Goal: Information Seeking & Learning: Learn about a topic

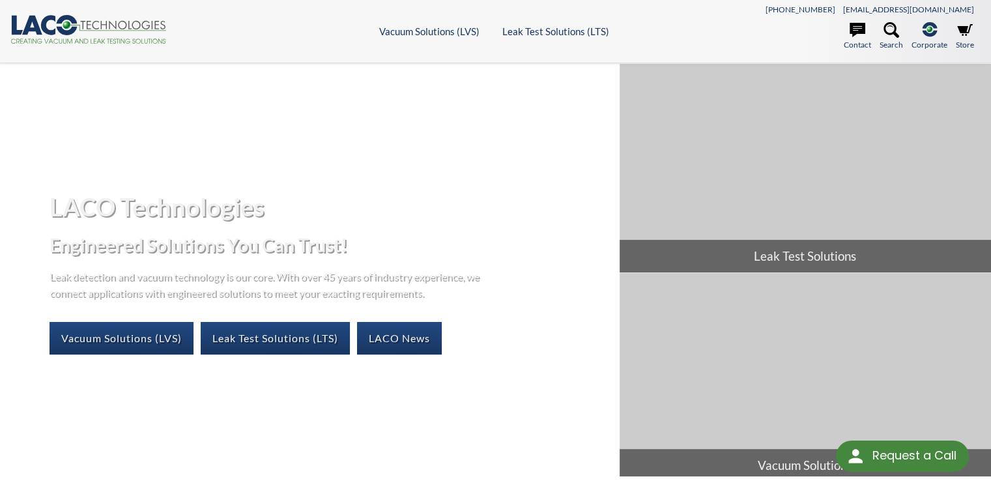
select select "Language Translate Widget"
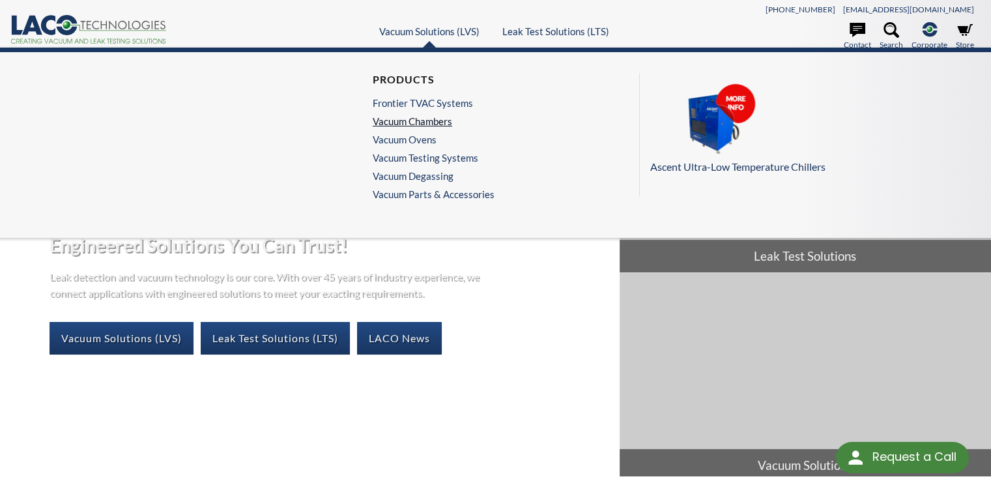
click at [405, 121] on link "Vacuum Chambers" at bounding box center [430, 121] width 115 height 12
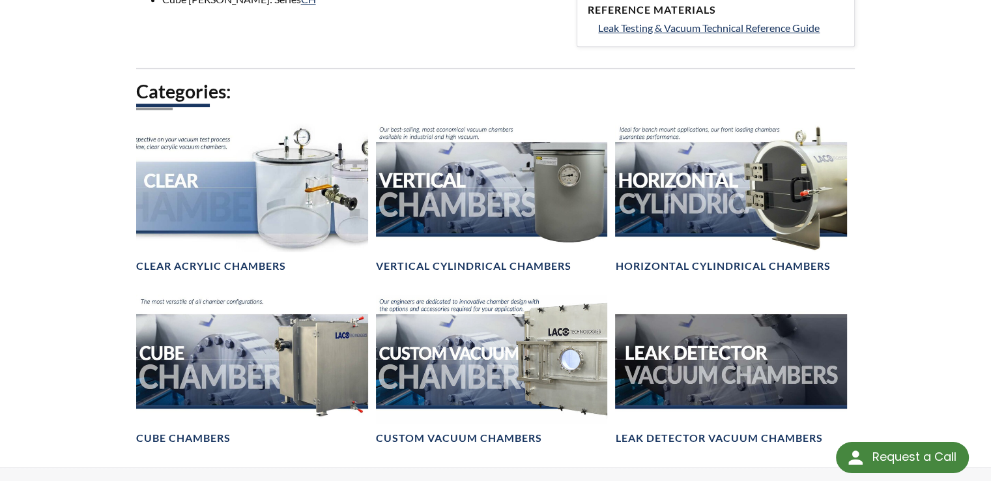
scroll to position [717, 0]
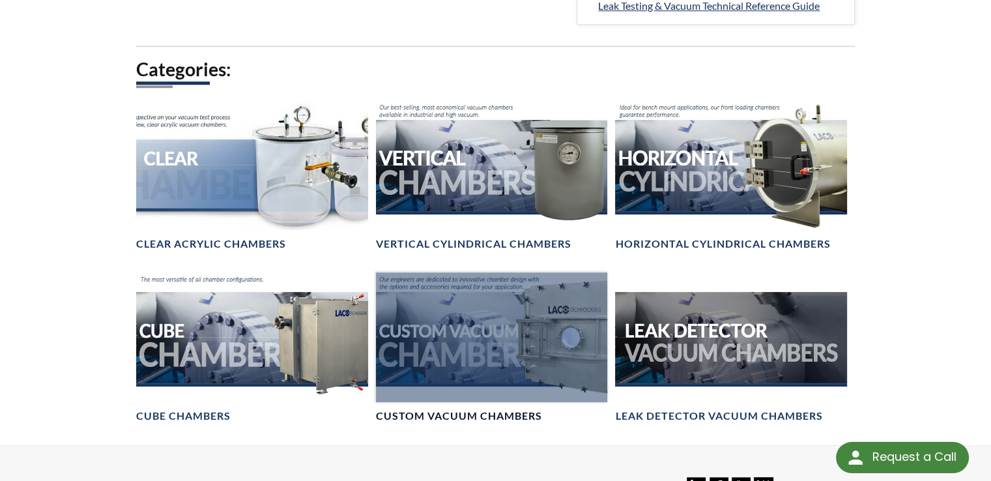
click at [403, 330] on div at bounding box center [492, 337] width 232 height 130
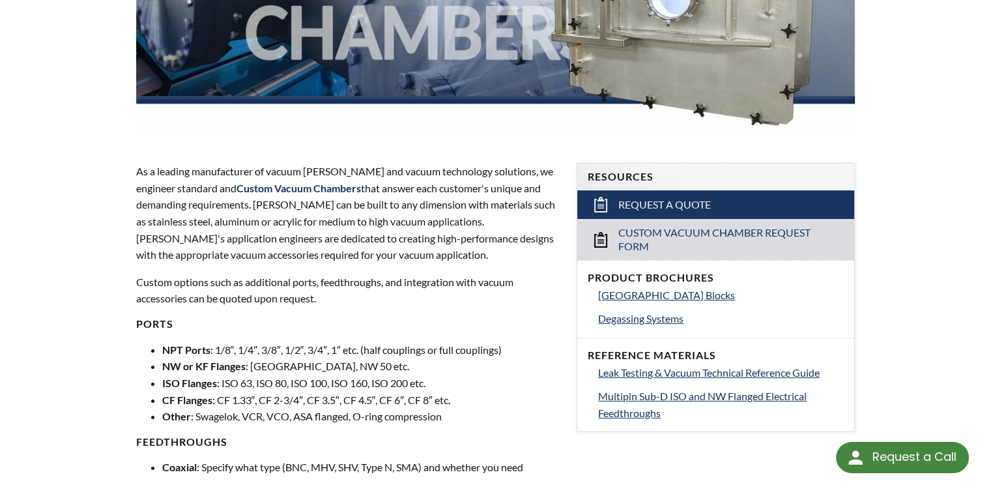
scroll to position [326, 0]
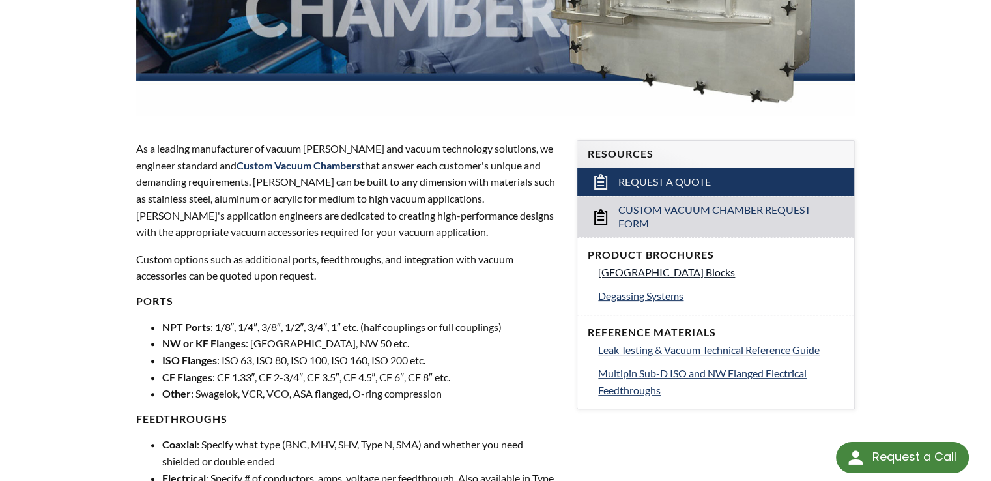
click at [661, 273] on span "Vacuum Chamber Building Blocks" at bounding box center [666, 272] width 137 height 12
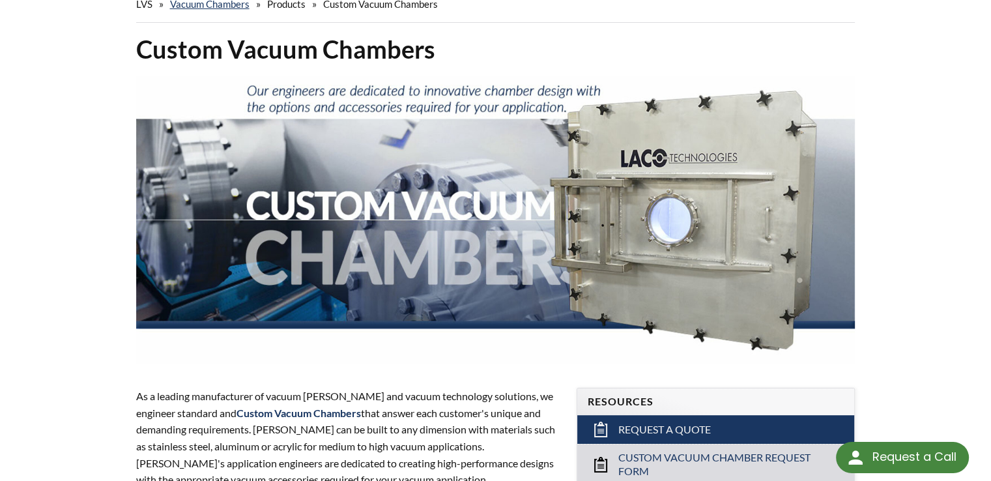
scroll to position [0, 0]
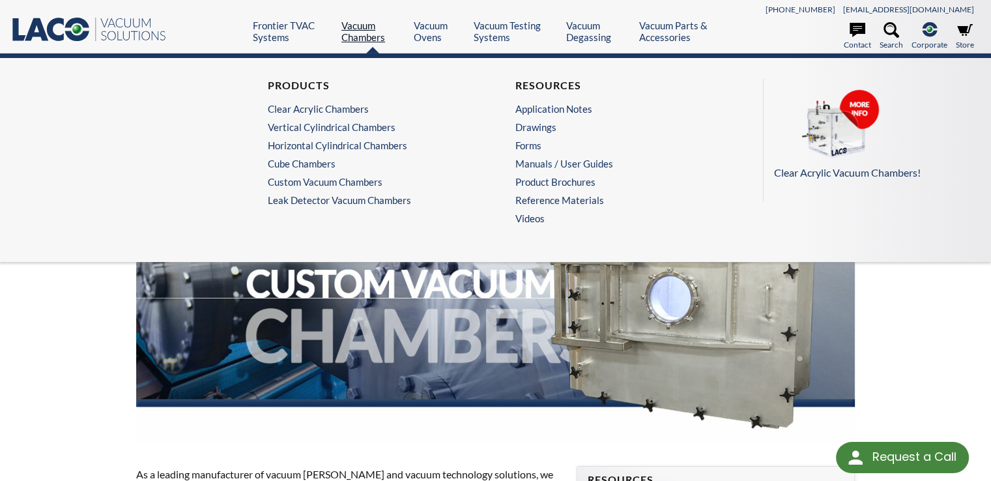
click at [357, 37] on link "Vacuum Chambers" at bounding box center [372, 31] width 63 height 23
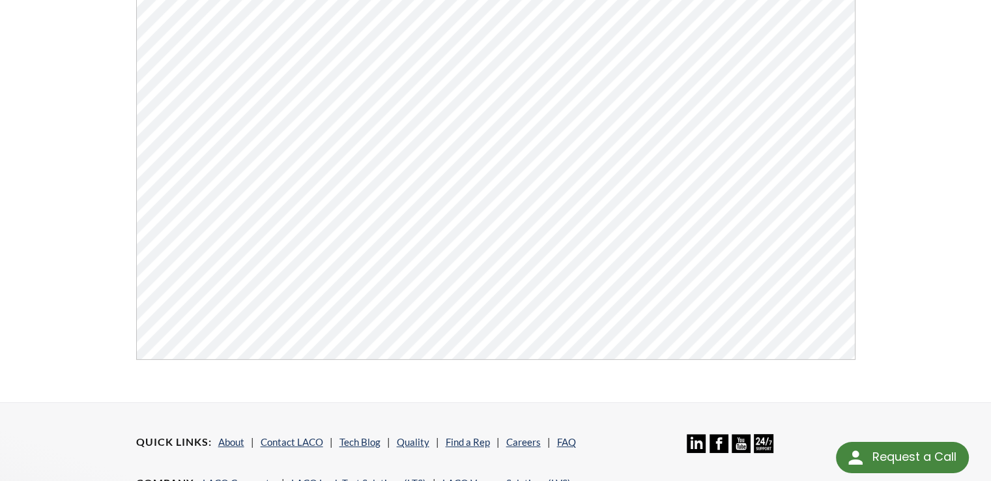
scroll to position [102, 0]
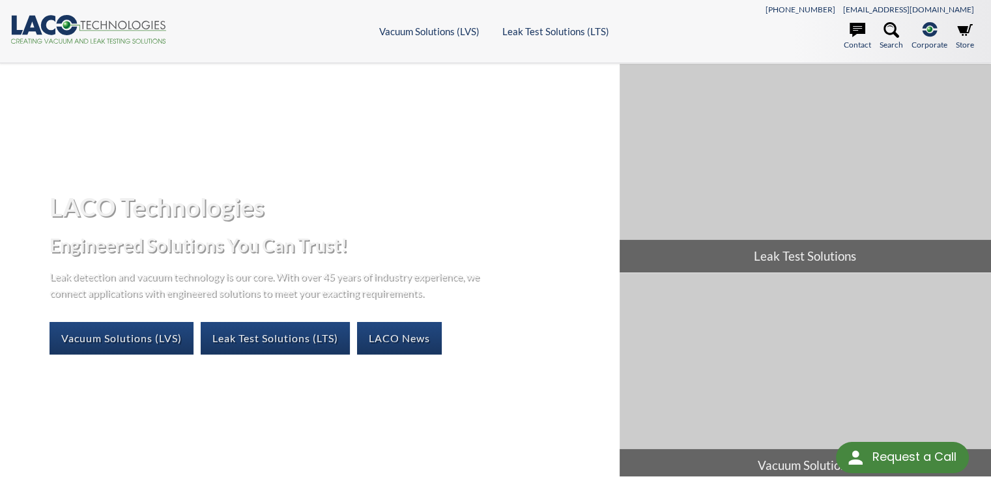
select select "Language Translate Widget"
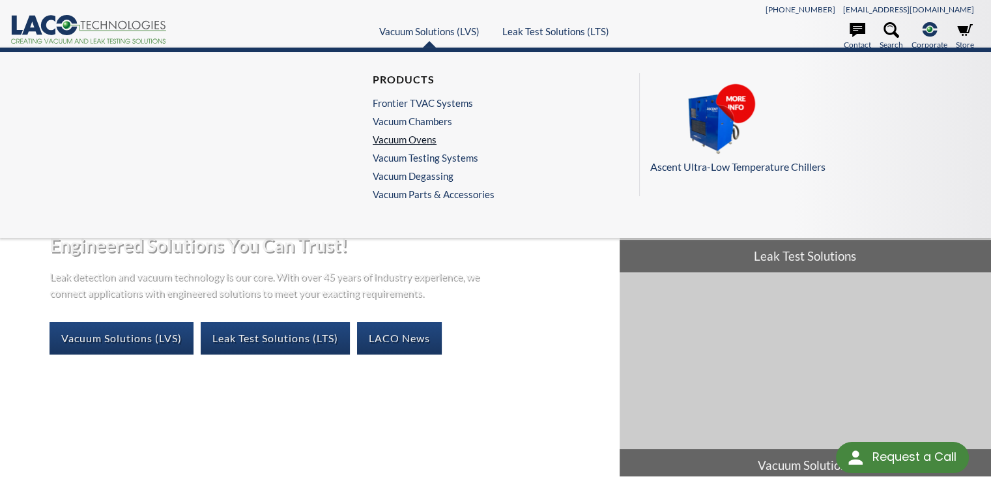
click at [395, 137] on link "Vacuum Ovens" at bounding box center [430, 140] width 115 height 12
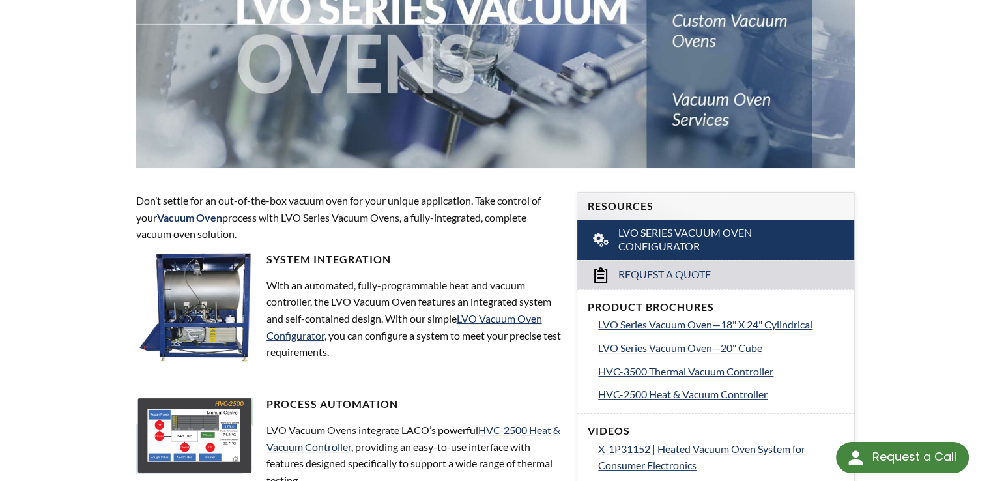
scroll to position [326, 0]
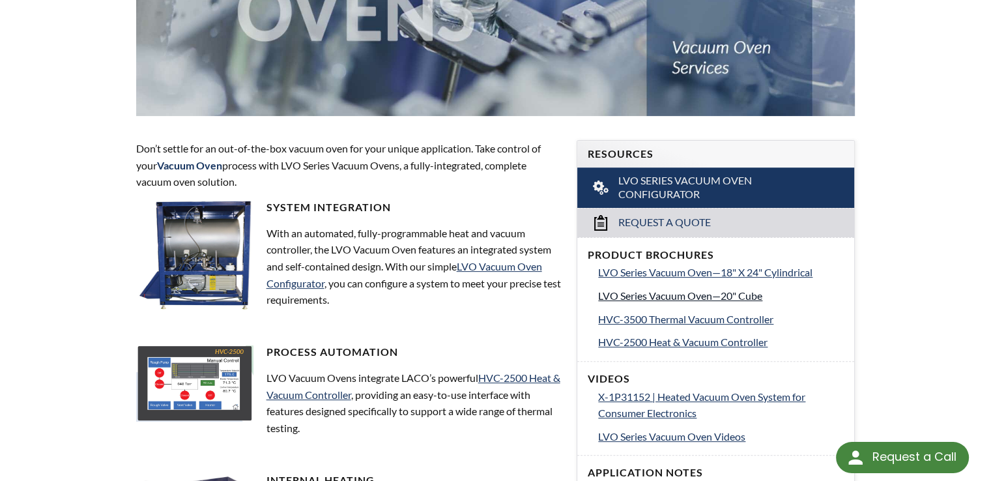
click at [658, 294] on span "LVO Series Vacuum Oven—20" Cube" at bounding box center [680, 295] width 164 height 12
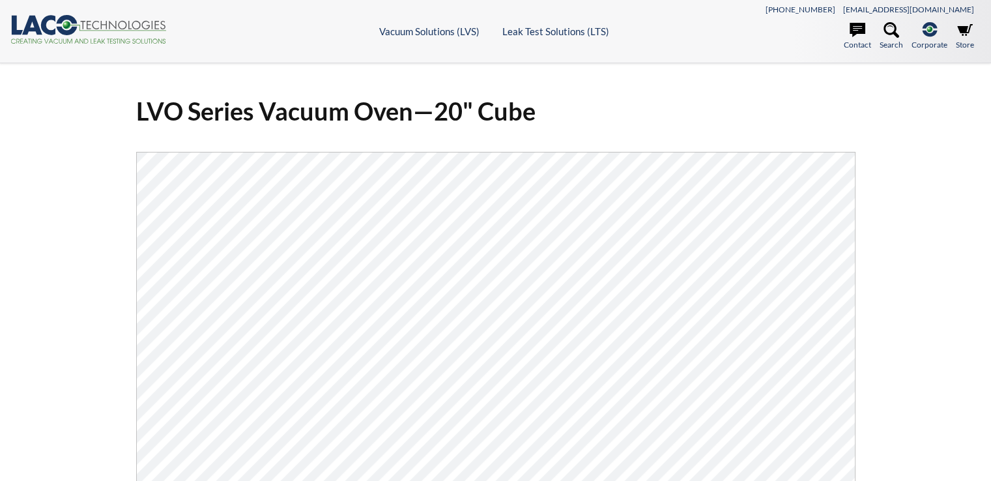
select select "Language Translate Widget"
